Goal: Transaction & Acquisition: Download file/media

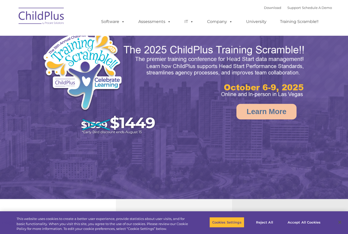
select select "MEDIUM"
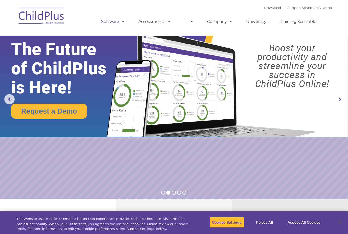
click at [115, 21] on link "Software" at bounding box center [113, 22] width 34 height 10
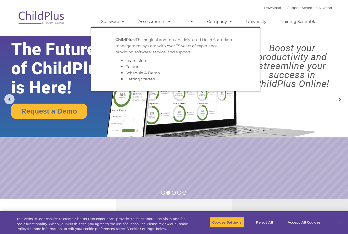
click at [212, 143] on rs-slide "Request a Demo The Future of ChildPlus is Here! Boost your productivity and str…" at bounding box center [174, 99] width 348 height 199
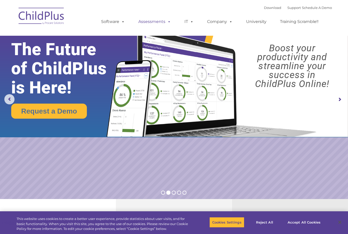
click at [167, 19] on span at bounding box center [168, 21] width 6 height 5
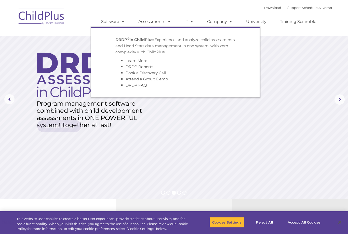
click at [289, 117] on rs-layer at bounding box center [174, 99] width 348 height 199
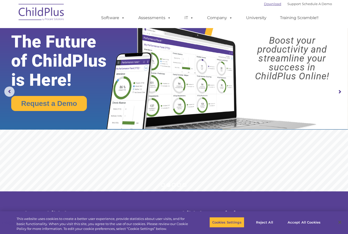
click at [266, 4] on link "Download" at bounding box center [272, 4] width 17 height 4
